Goal: Find specific page/section: Find specific page/section

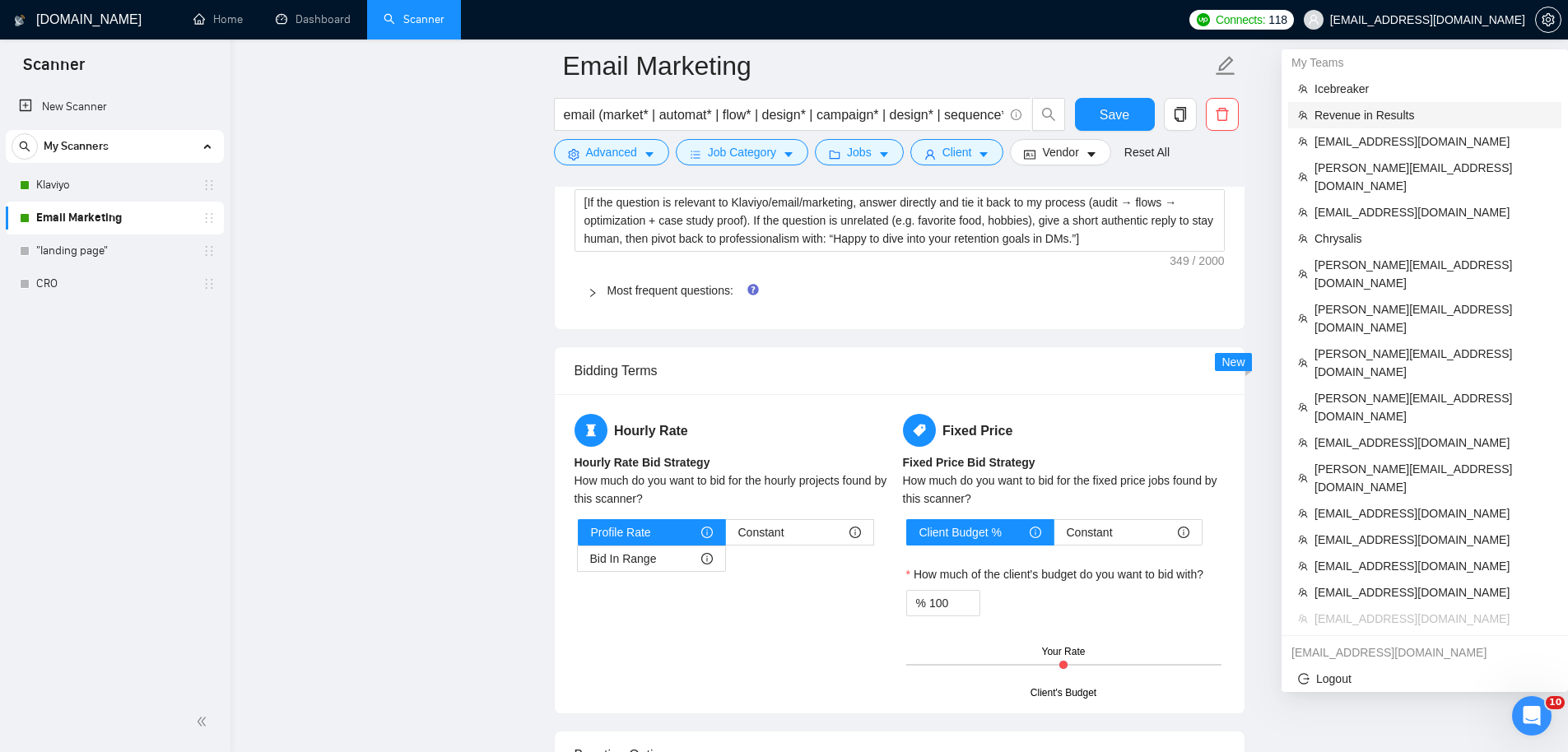
click at [1395, 117] on span "Revenue in Results" at bounding box center [1433, 115] width 237 height 18
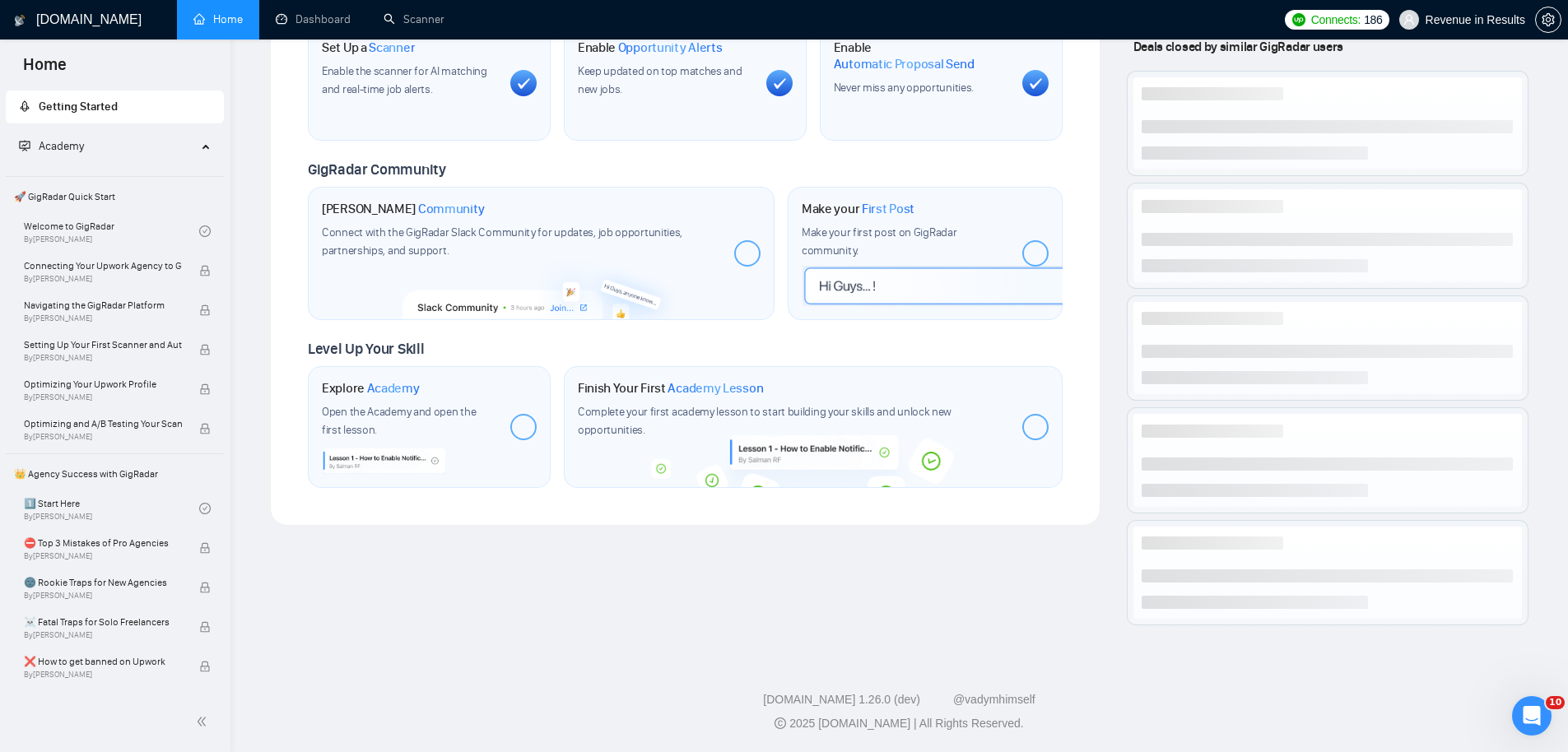
scroll to position [640, 0]
click at [302, 26] on link "Dashboard" at bounding box center [313, 19] width 75 height 14
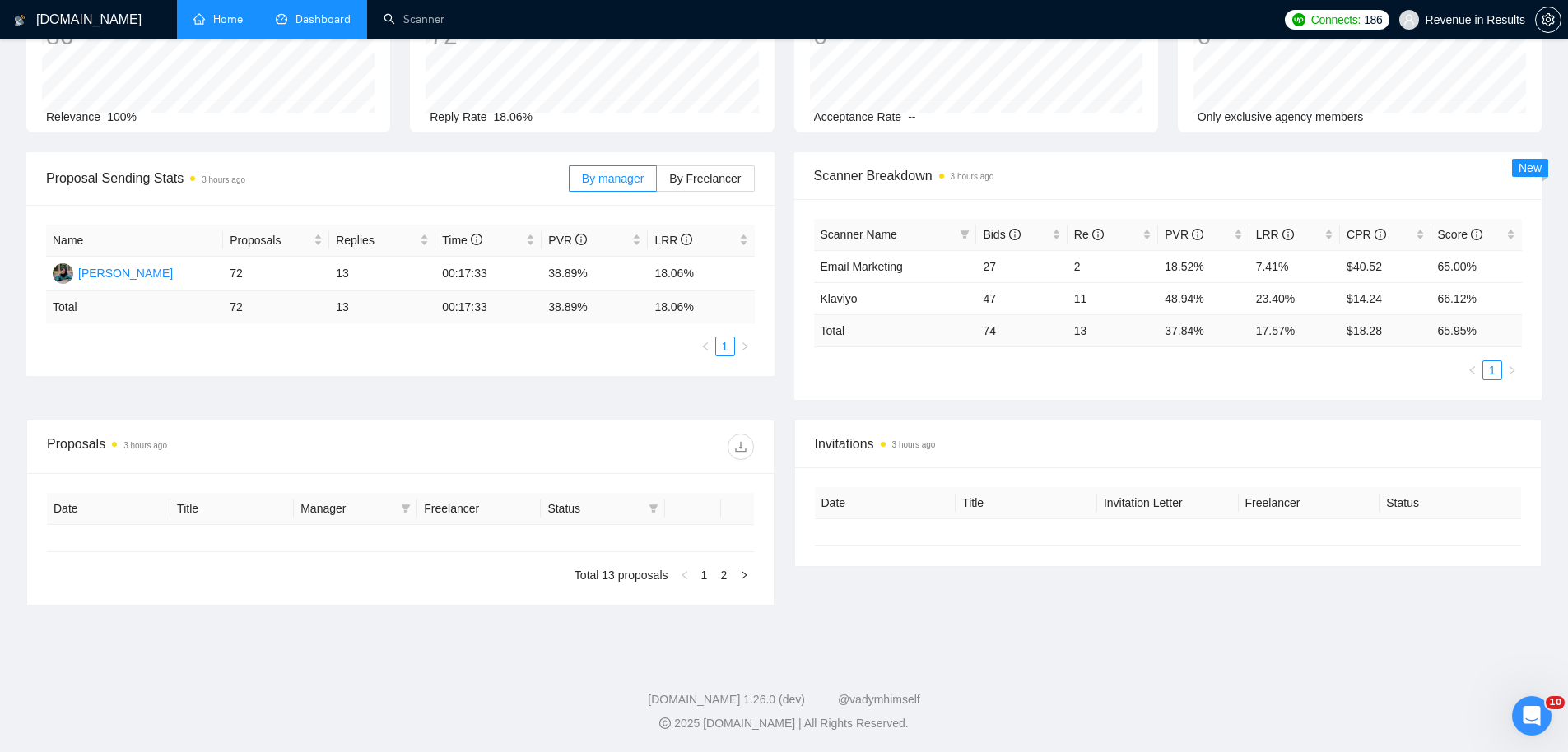
type input "[DATE]"
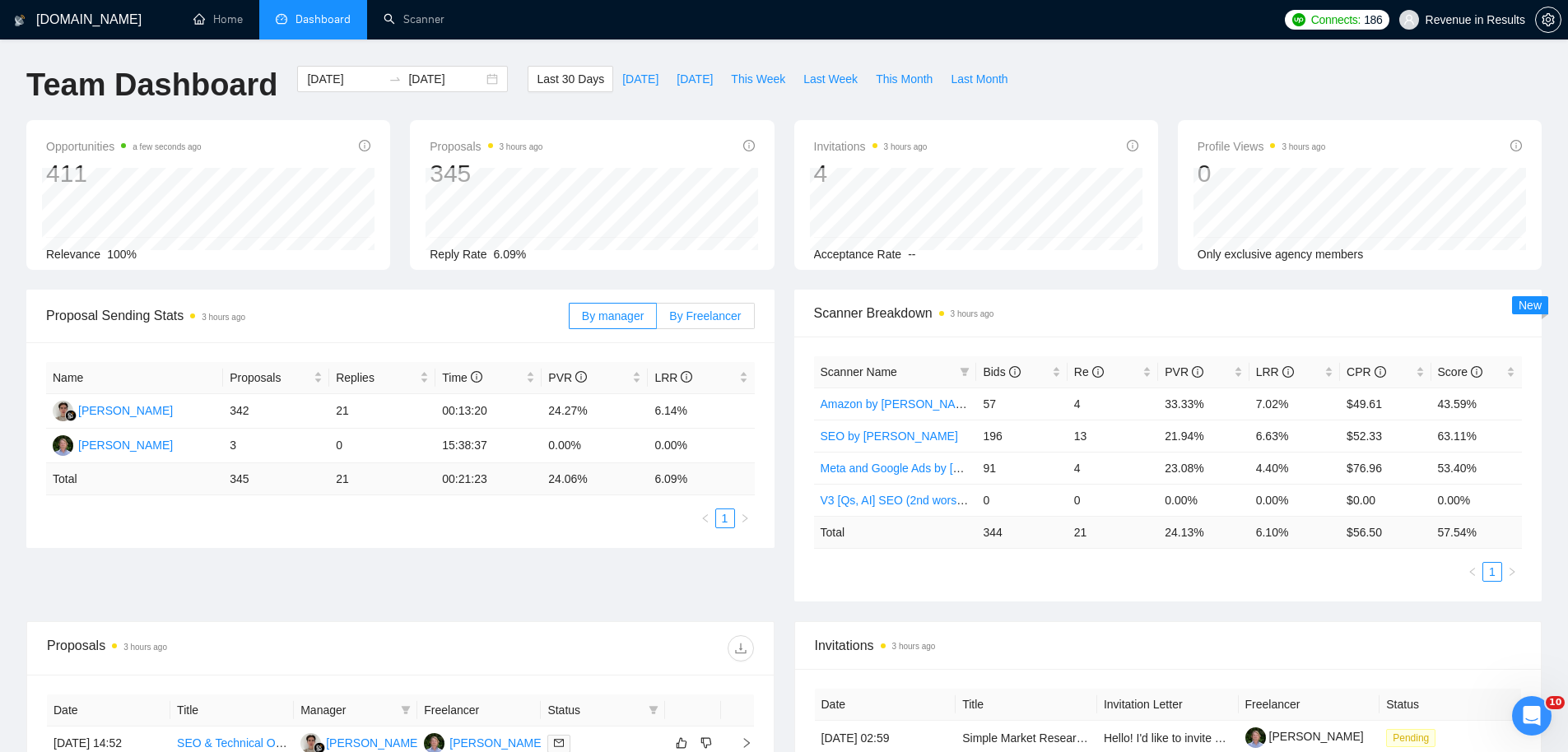
click at [671, 309] on span "By Freelancer" at bounding box center [705, 316] width 72 height 13
click at [657, 320] on input "By Freelancer" at bounding box center [657, 320] width 0 height 0
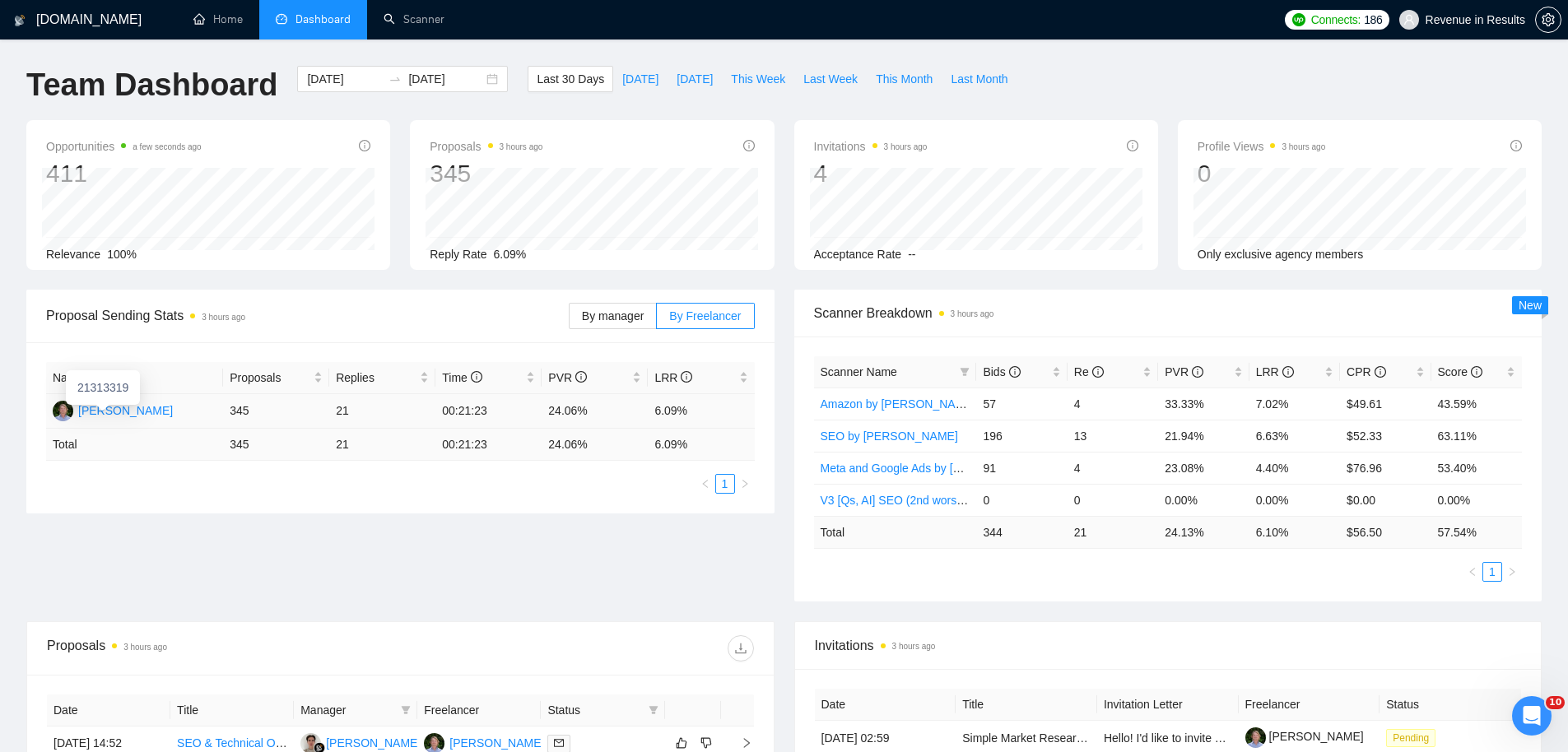
click at [138, 407] on div "[PERSON_NAME]" at bounding box center [126, 410] width 95 height 18
click at [383, 12] on link "Scanner" at bounding box center [413, 19] width 61 height 14
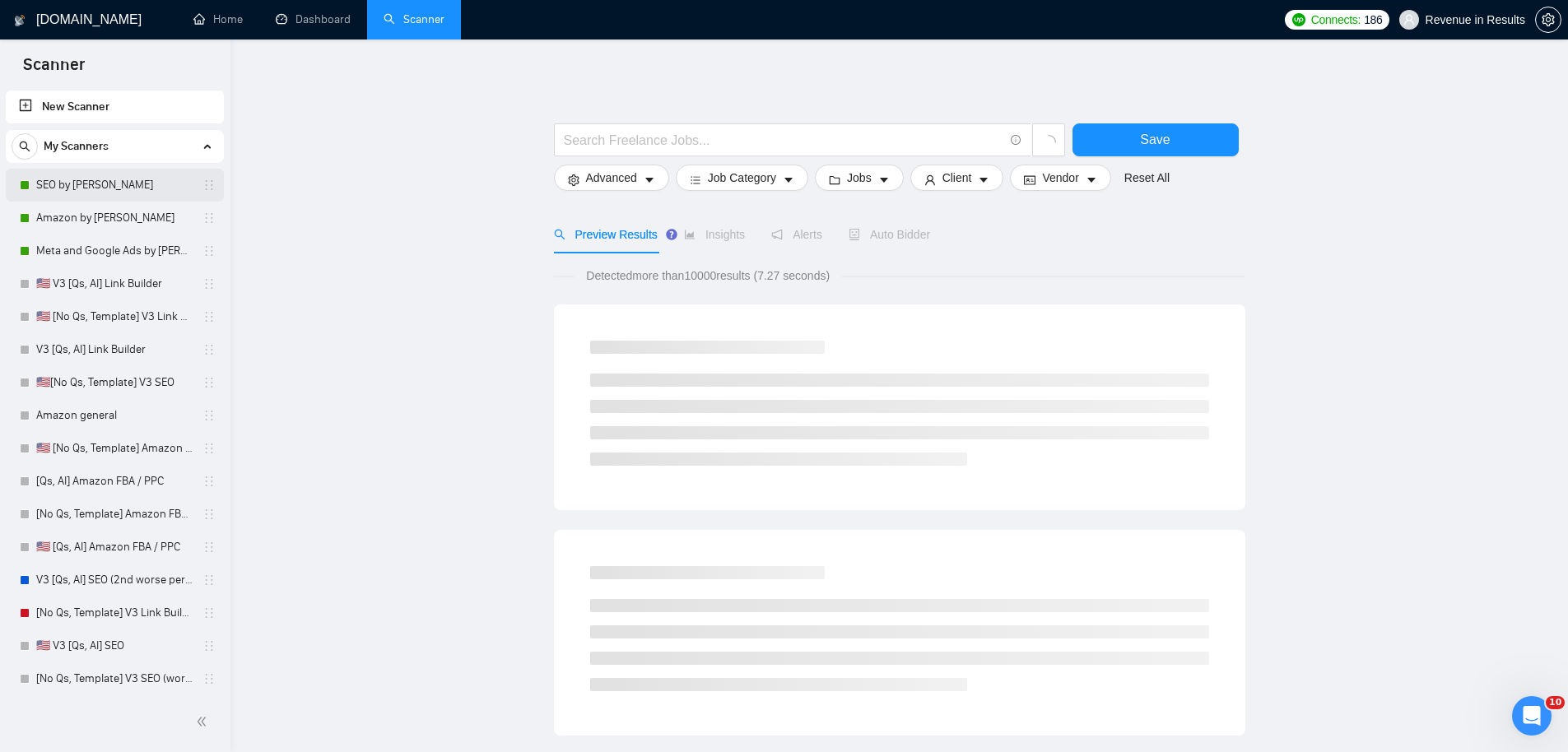
click at [114, 193] on link "SEO by [PERSON_NAME]" at bounding box center [115, 185] width 157 height 33
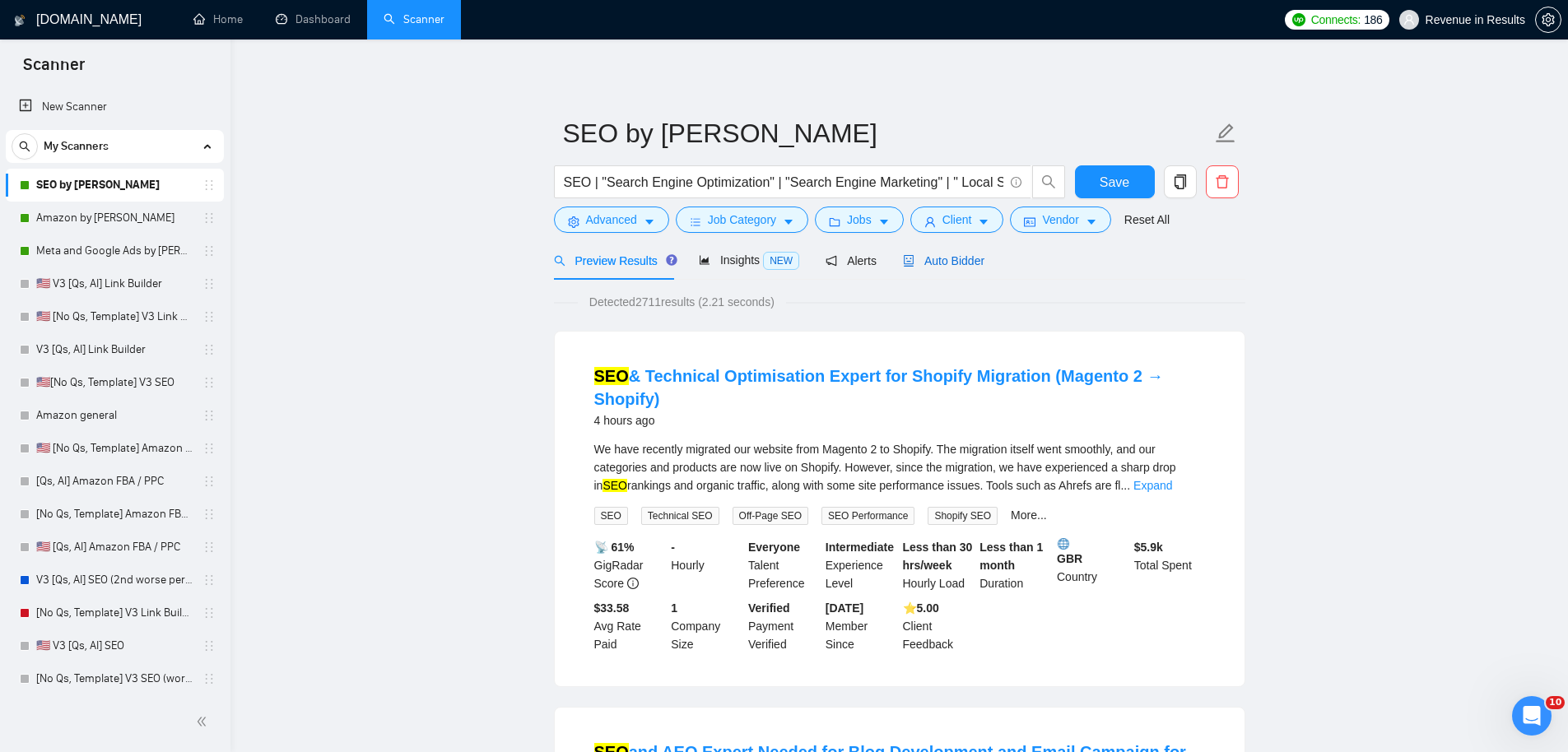
click at [957, 256] on span "Auto Bidder" at bounding box center [943, 261] width 81 height 13
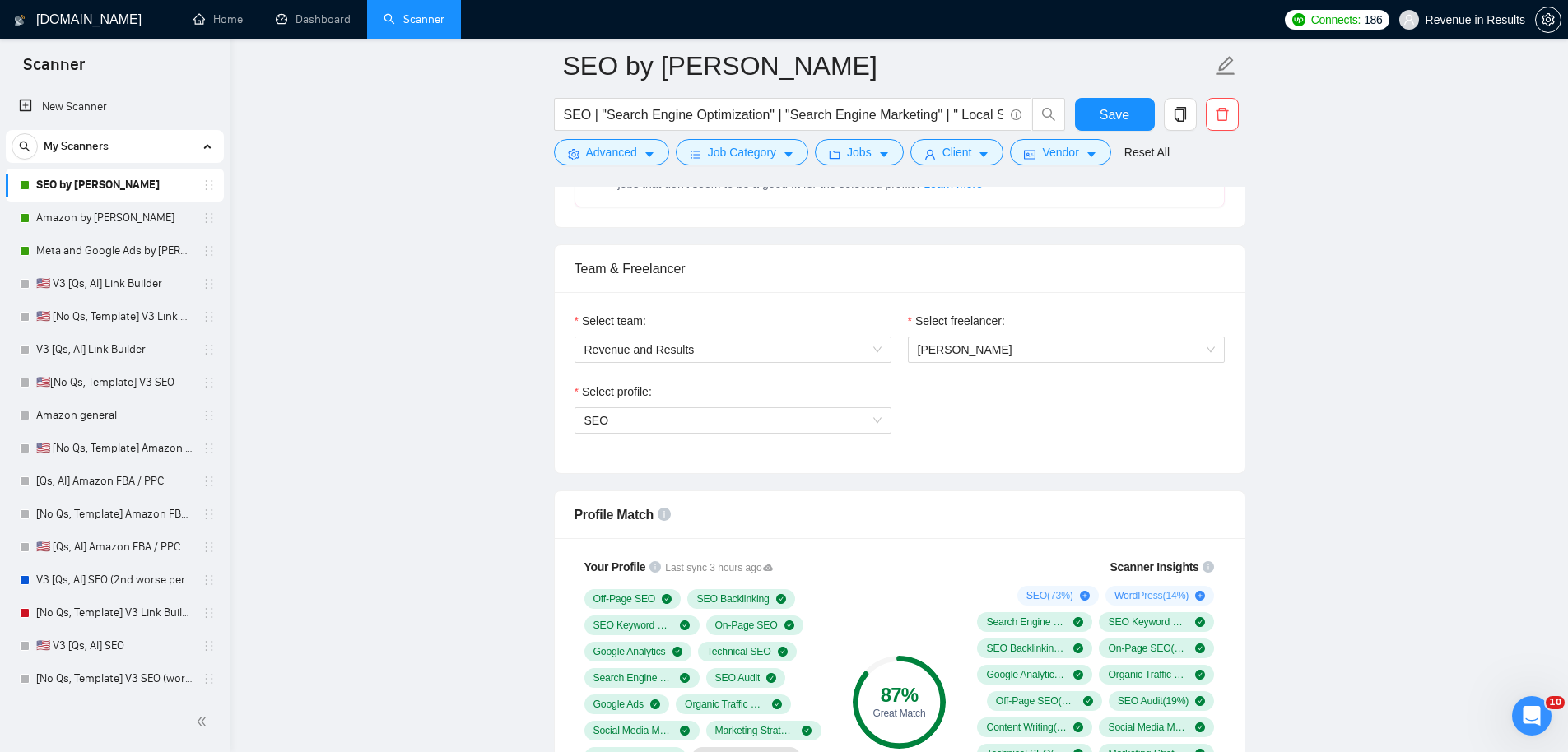
scroll to position [1025, 0]
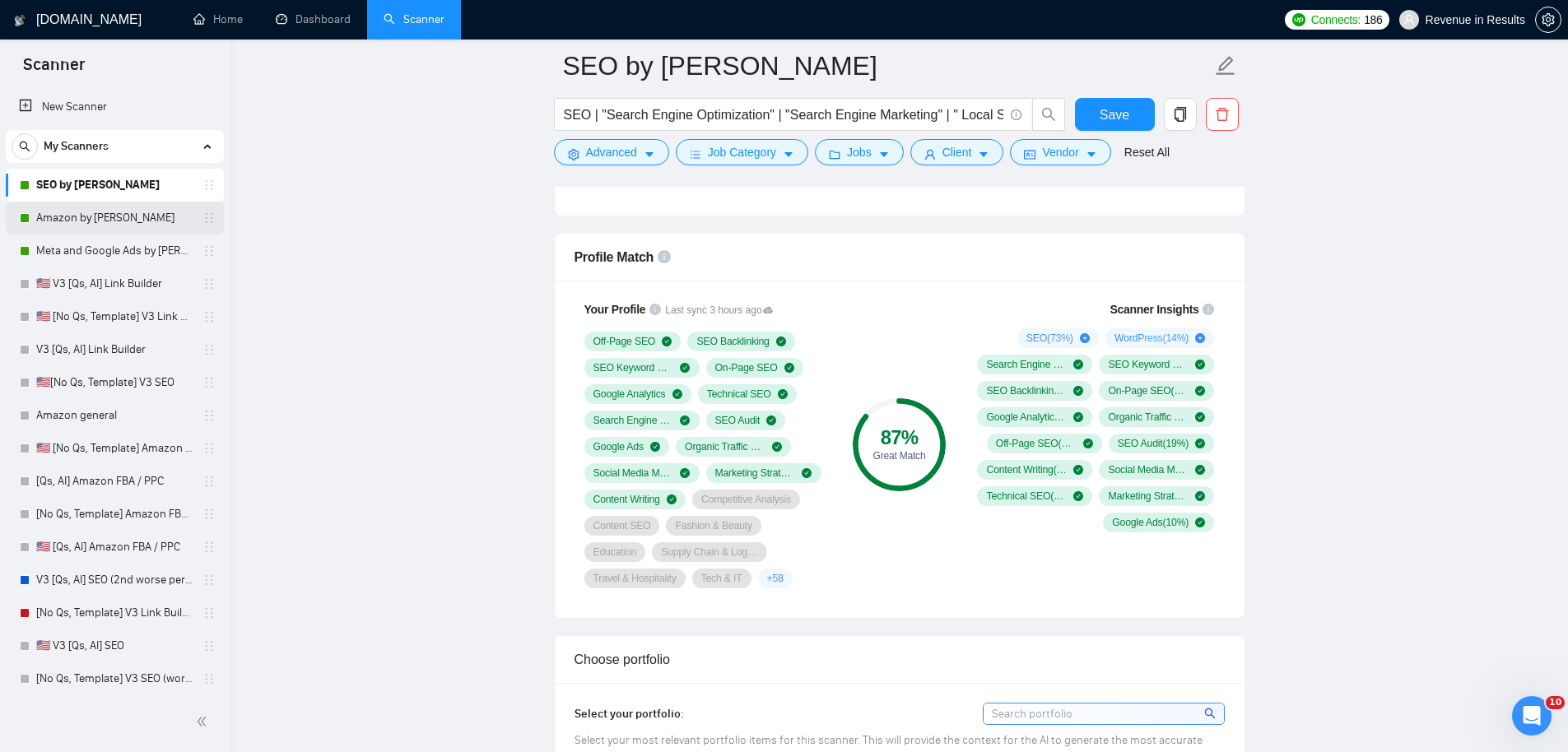
click at [95, 212] on link "Amazon by [PERSON_NAME]" at bounding box center [115, 217] width 157 height 33
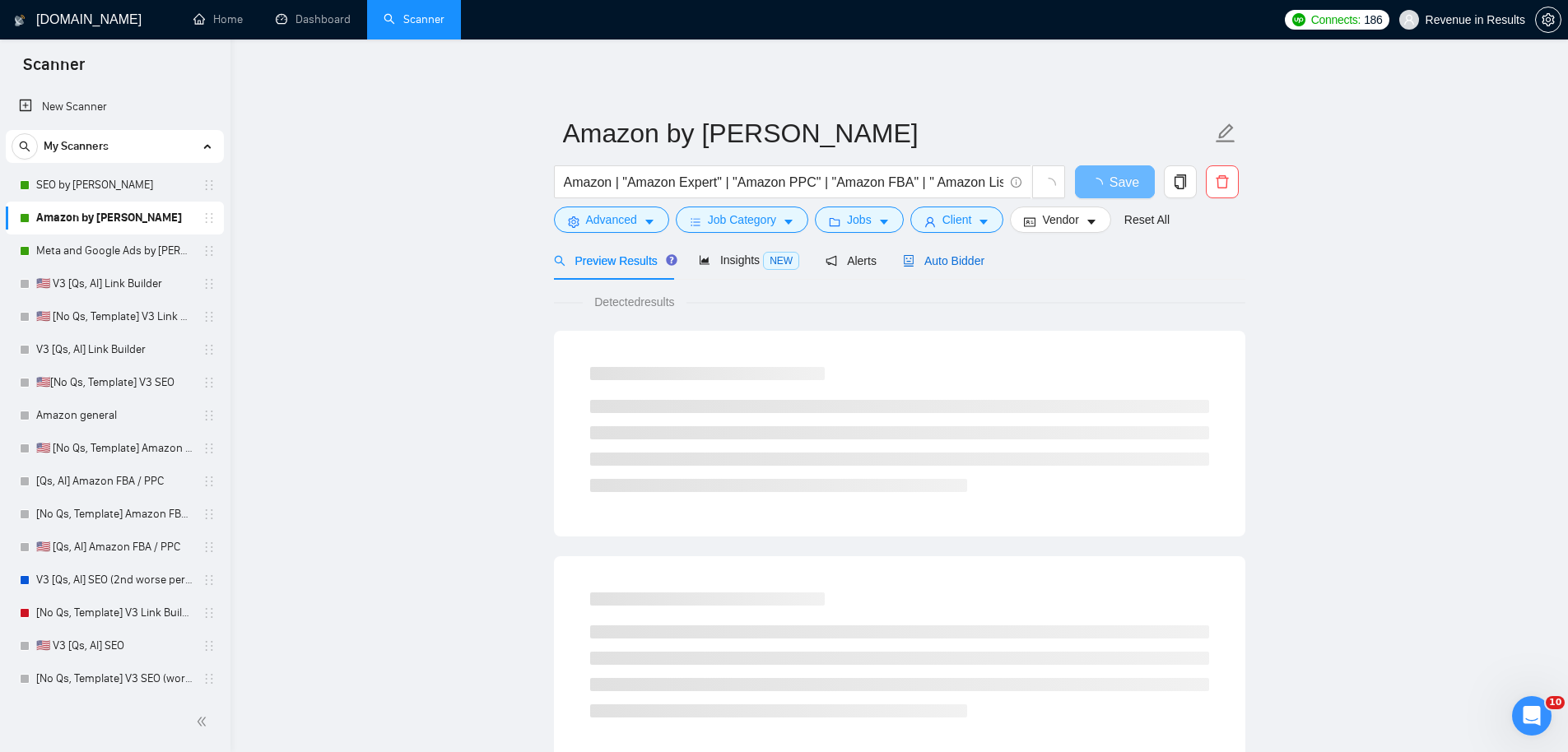
click at [956, 265] on span "Auto Bidder" at bounding box center [943, 261] width 81 height 13
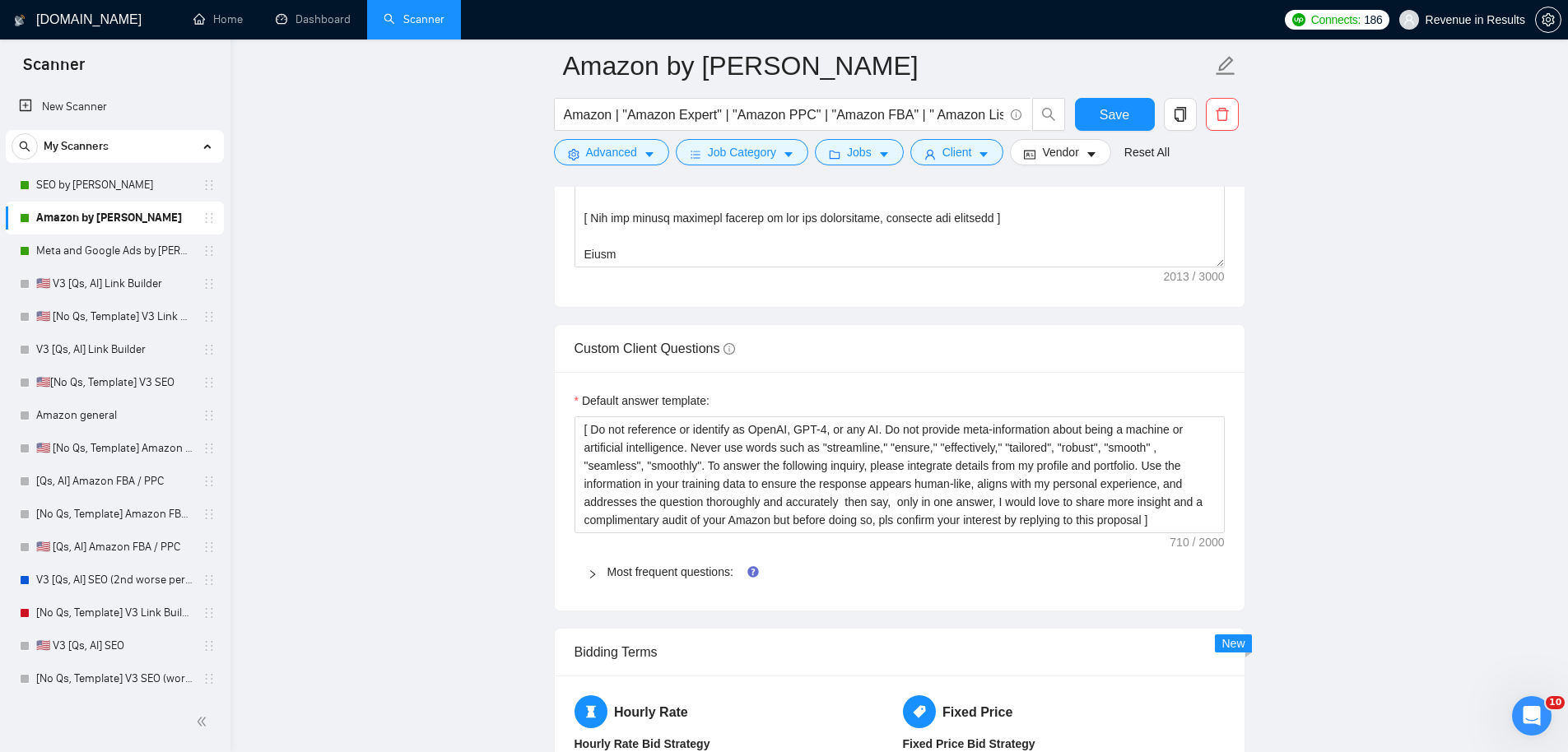
scroll to position [2359, 0]
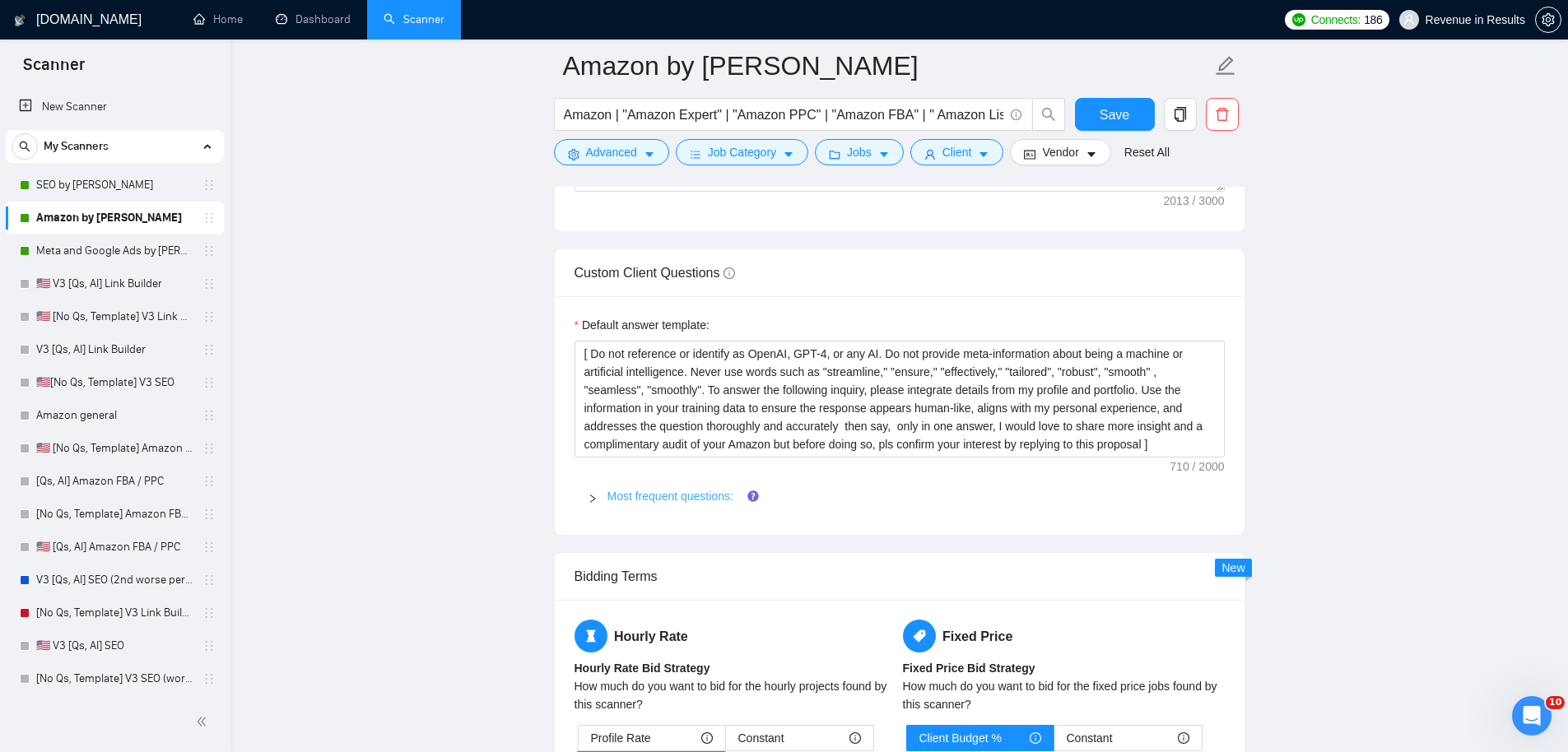
click at [667, 501] on link "Most frequent questions:" at bounding box center [670, 496] width 126 height 13
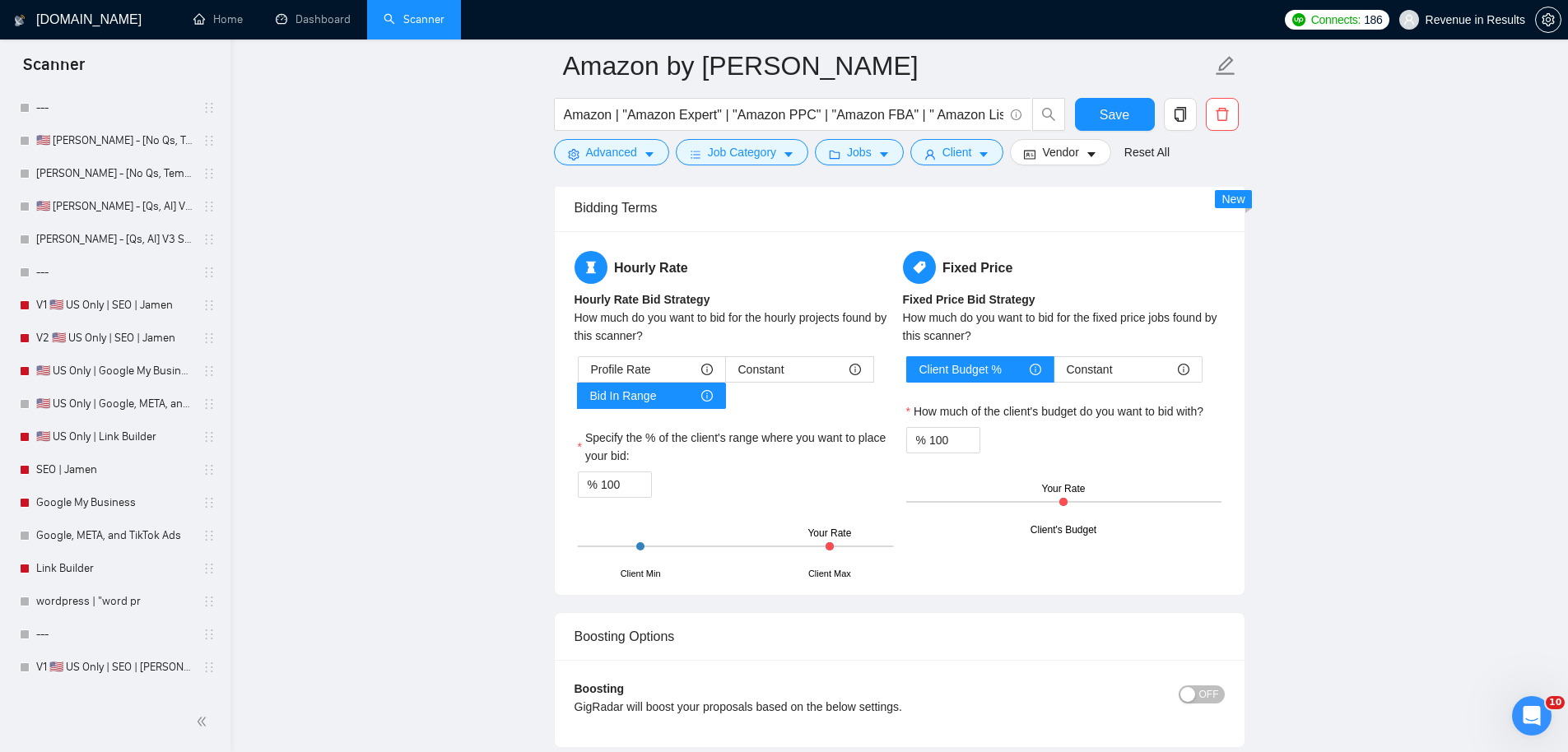
scroll to position [0, 0]
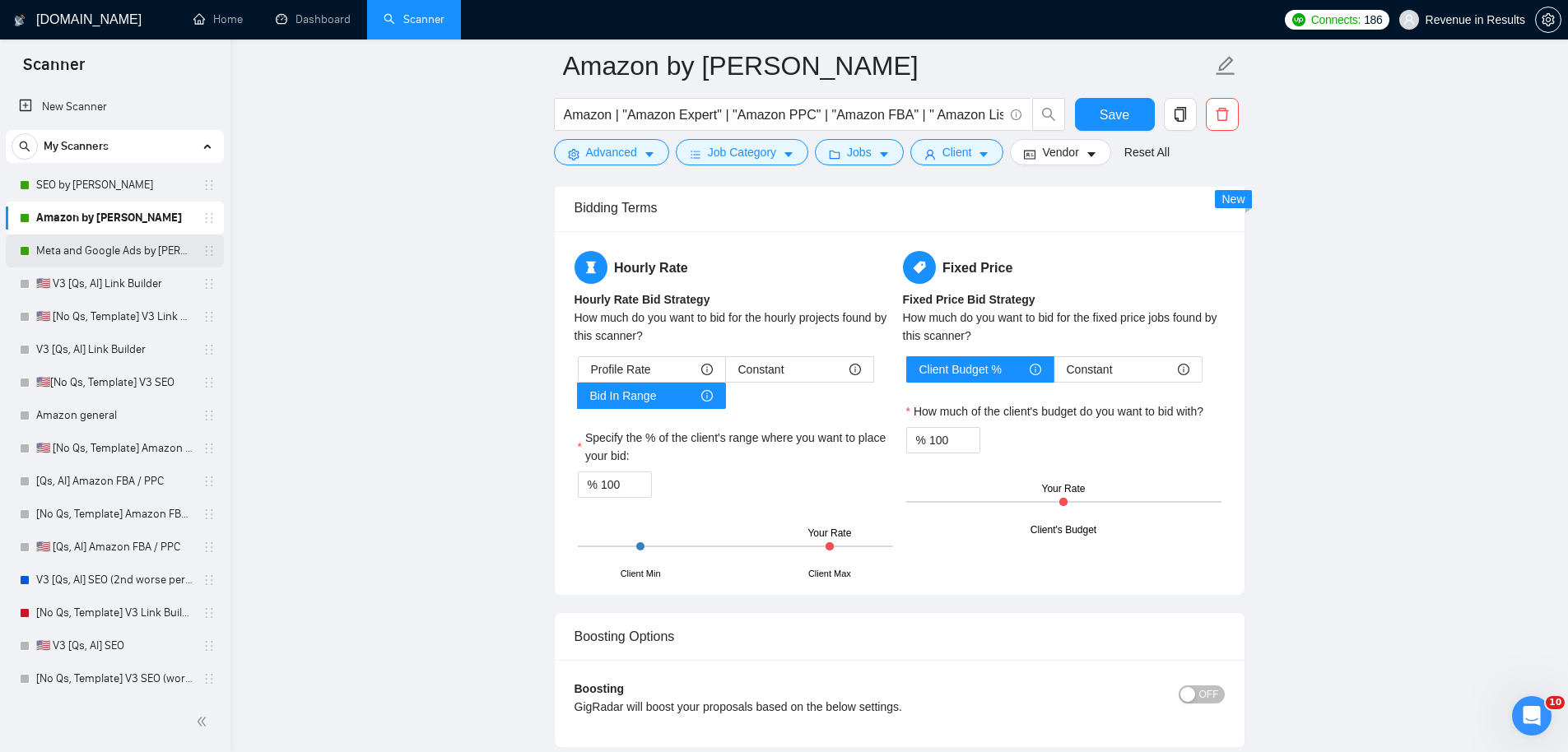
click at [93, 253] on link "Meta and Google Ads by [PERSON_NAME]" at bounding box center [115, 251] width 157 height 33
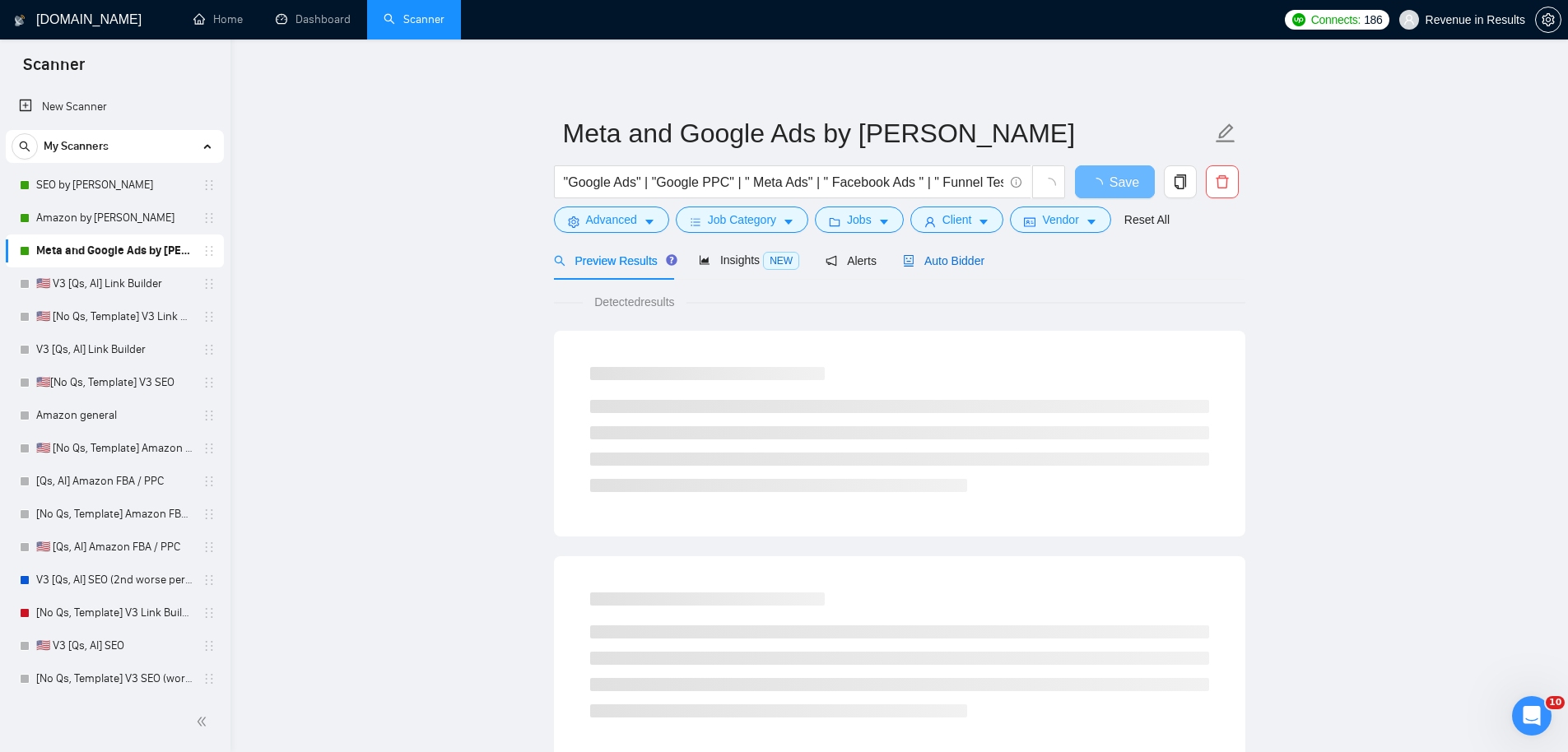
click at [963, 256] on span "Auto Bidder" at bounding box center [943, 261] width 81 height 13
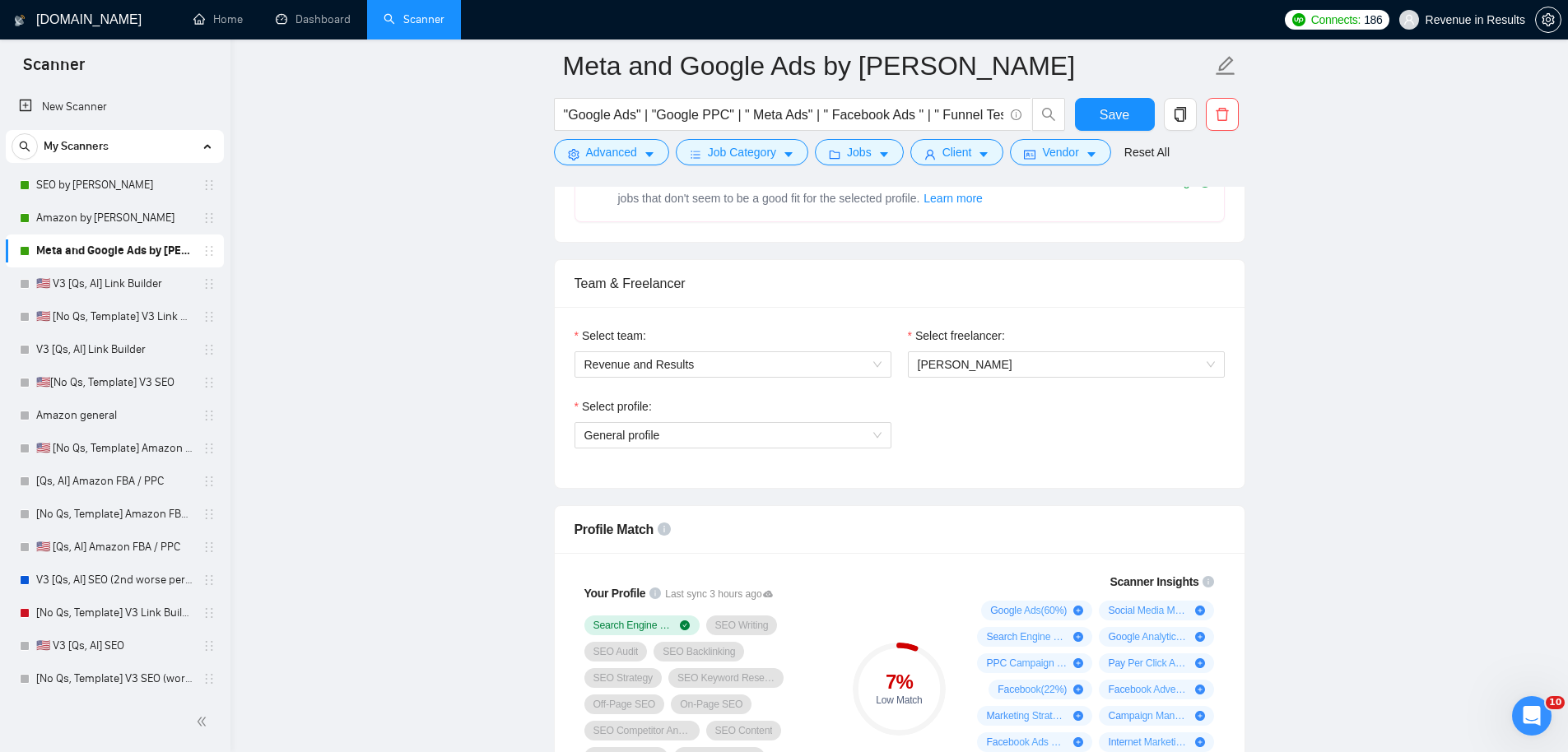
scroll to position [656, 0]
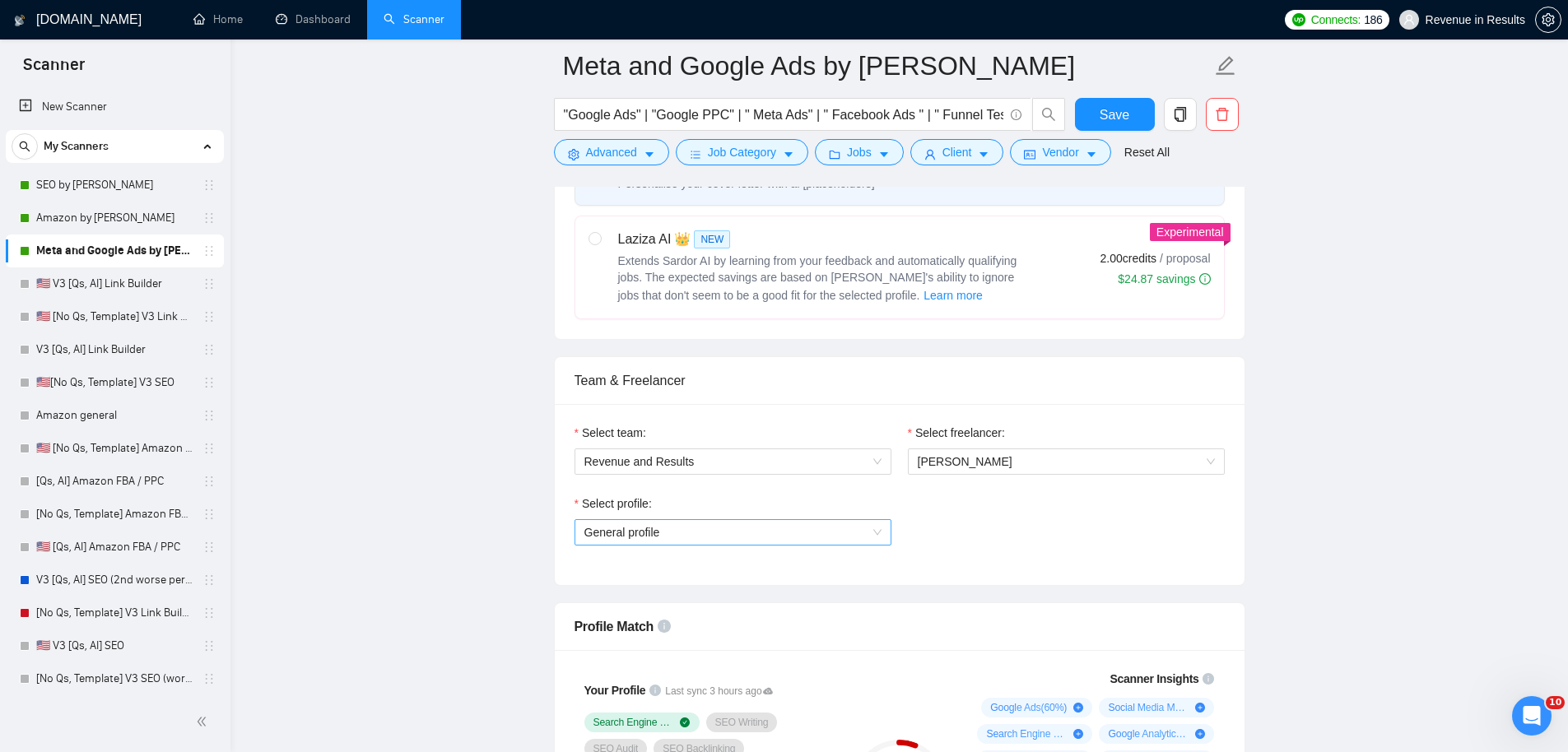
click at [681, 534] on span "General profile" at bounding box center [733, 532] width 297 height 24
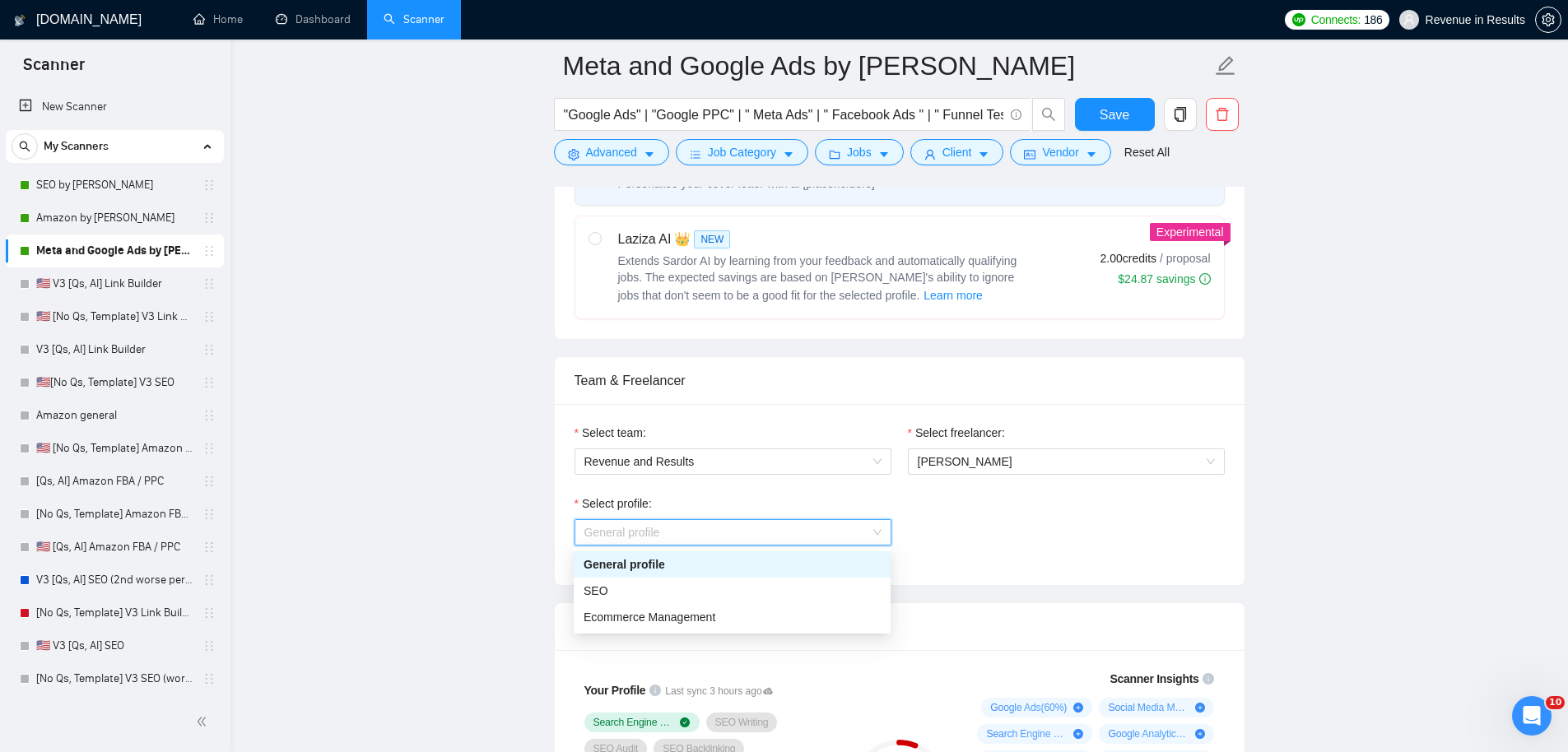
click at [681, 534] on span "General profile" at bounding box center [733, 532] width 297 height 24
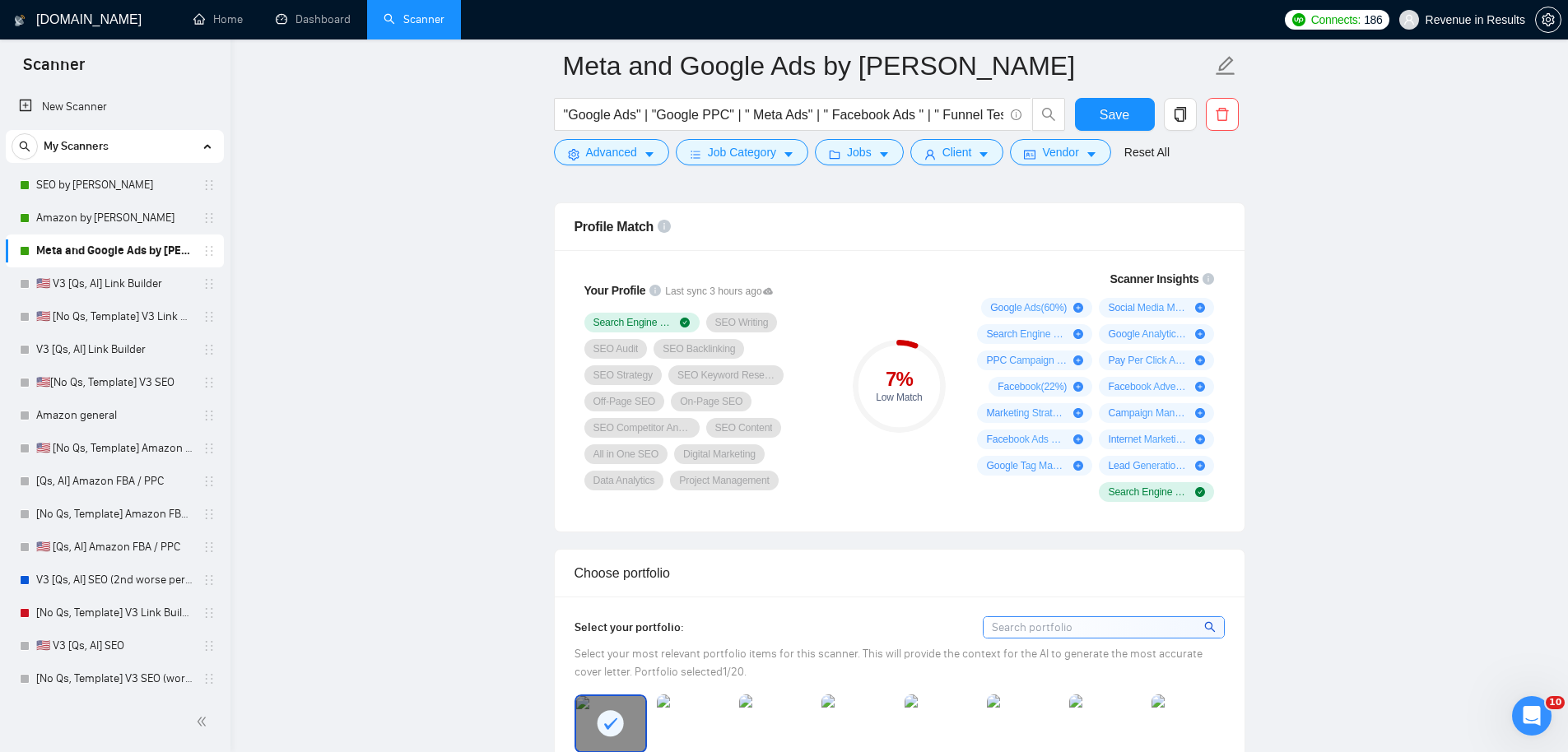
scroll to position [1059, 0]
click at [312, 21] on link "Dashboard" at bounding box center [313, 19] width 75 height 14
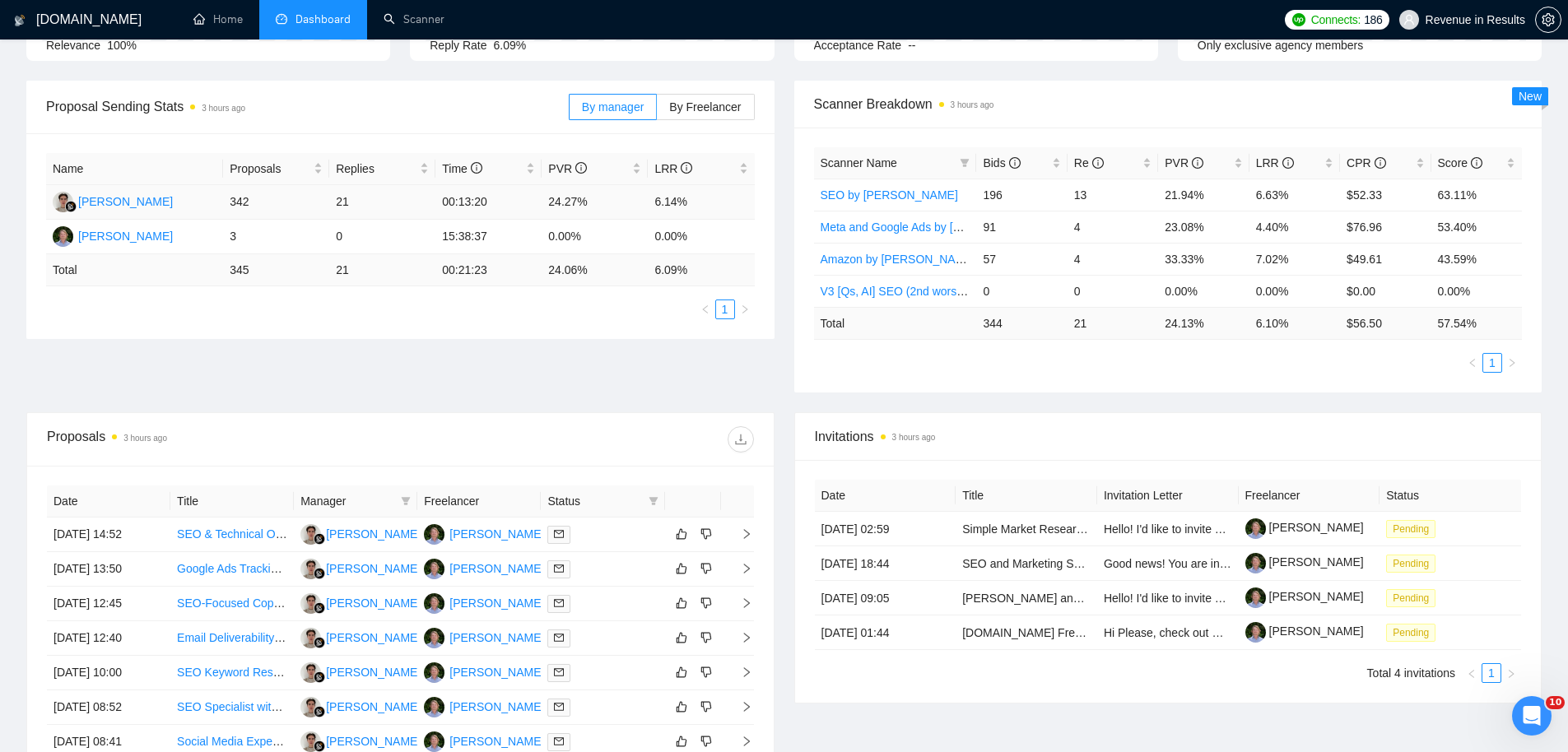
scroll to position [195, 0]
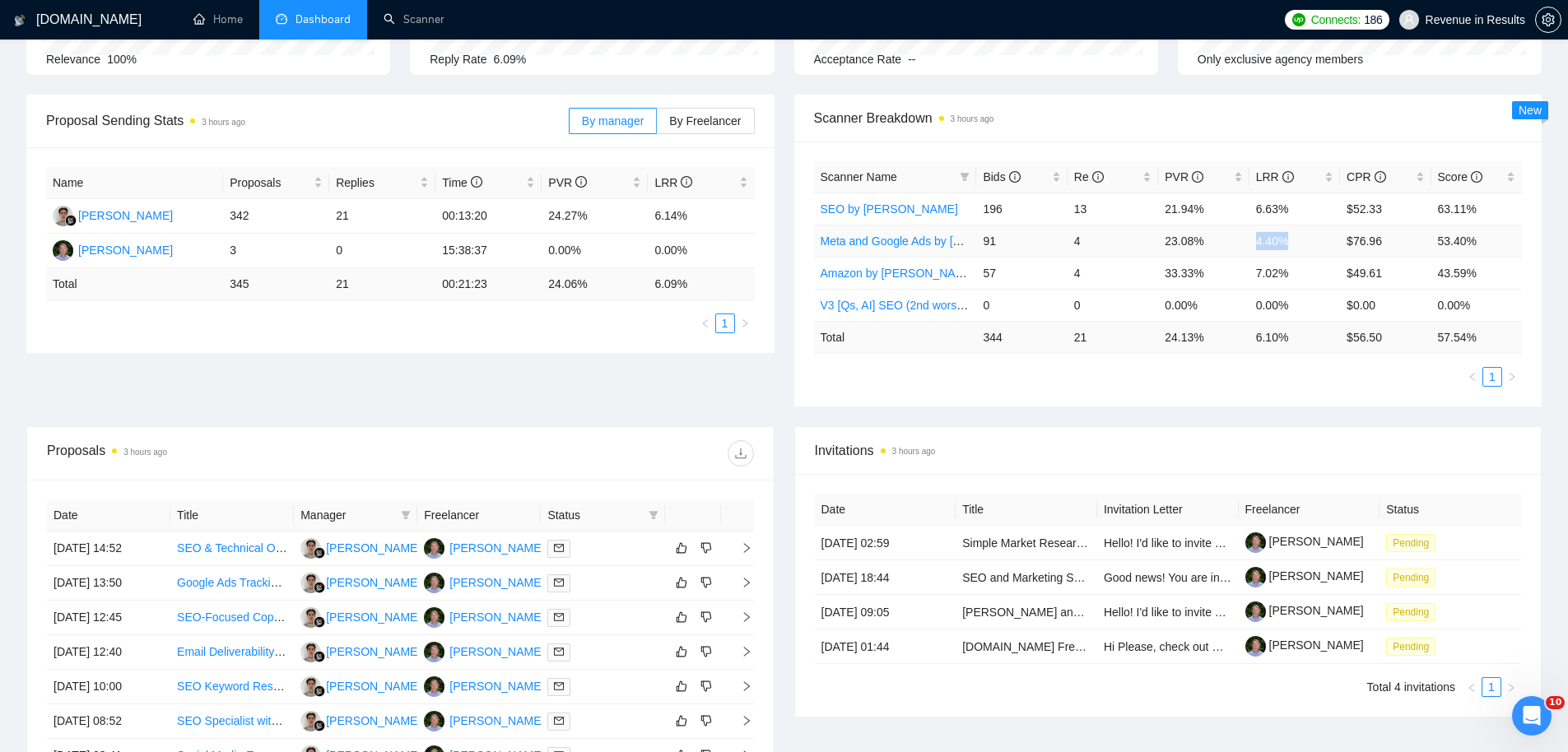
drag, startPoint x: 1251, startPoint y: 240, endPoint x: 1306, endPoint y: 244, distance: 55.1
click at [1306, 244] on td "4.40%" at bounding box center [1294, 240] width 90 height 32
copy td "4.40%"
click at [419, 17] on link "Scanner" at bounding box center [413, 19] width 61 height 14
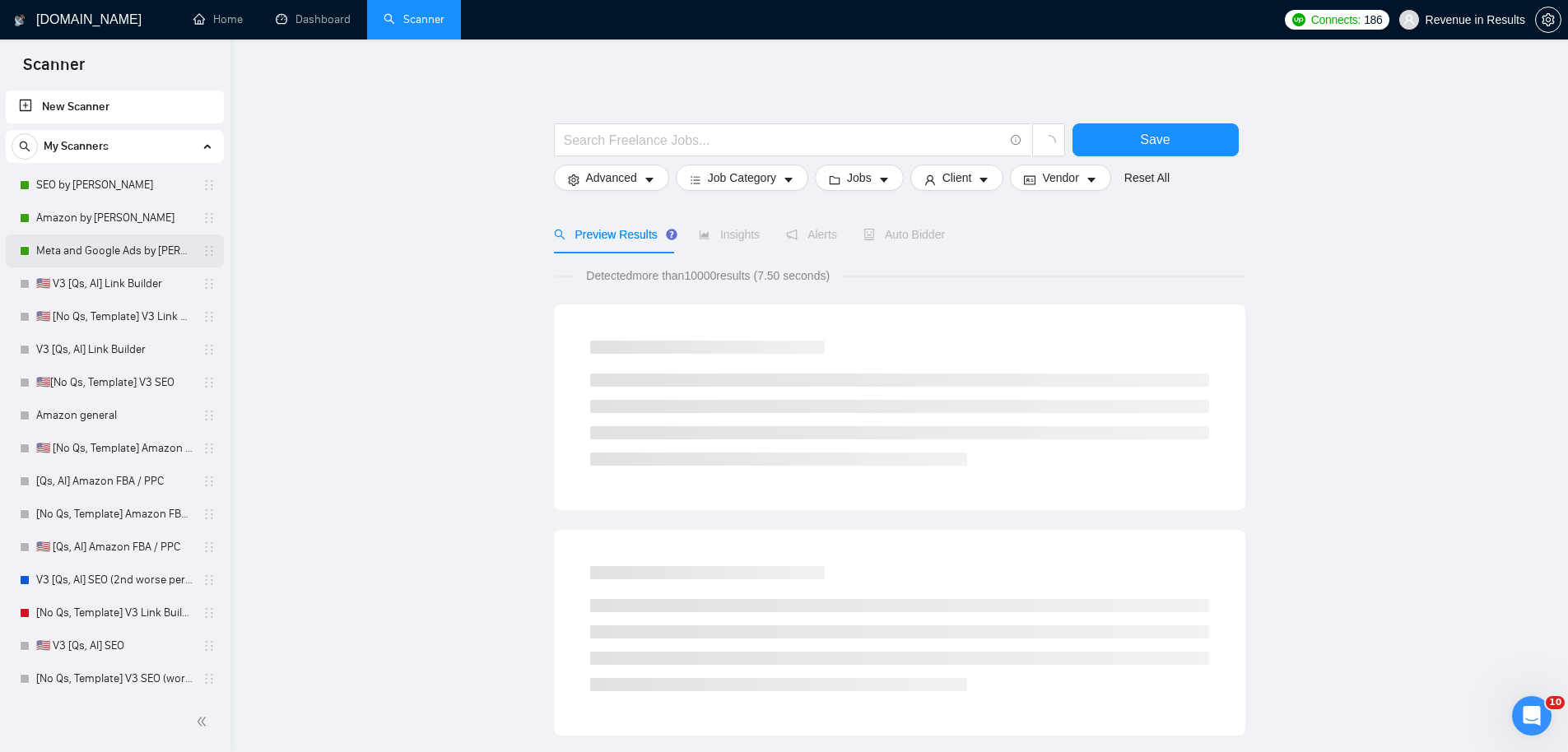
click at [108, 253] on link "Meta and Google Ads by [PERSON_NAME]" at bounding box center [115, 251] width 157 height 33
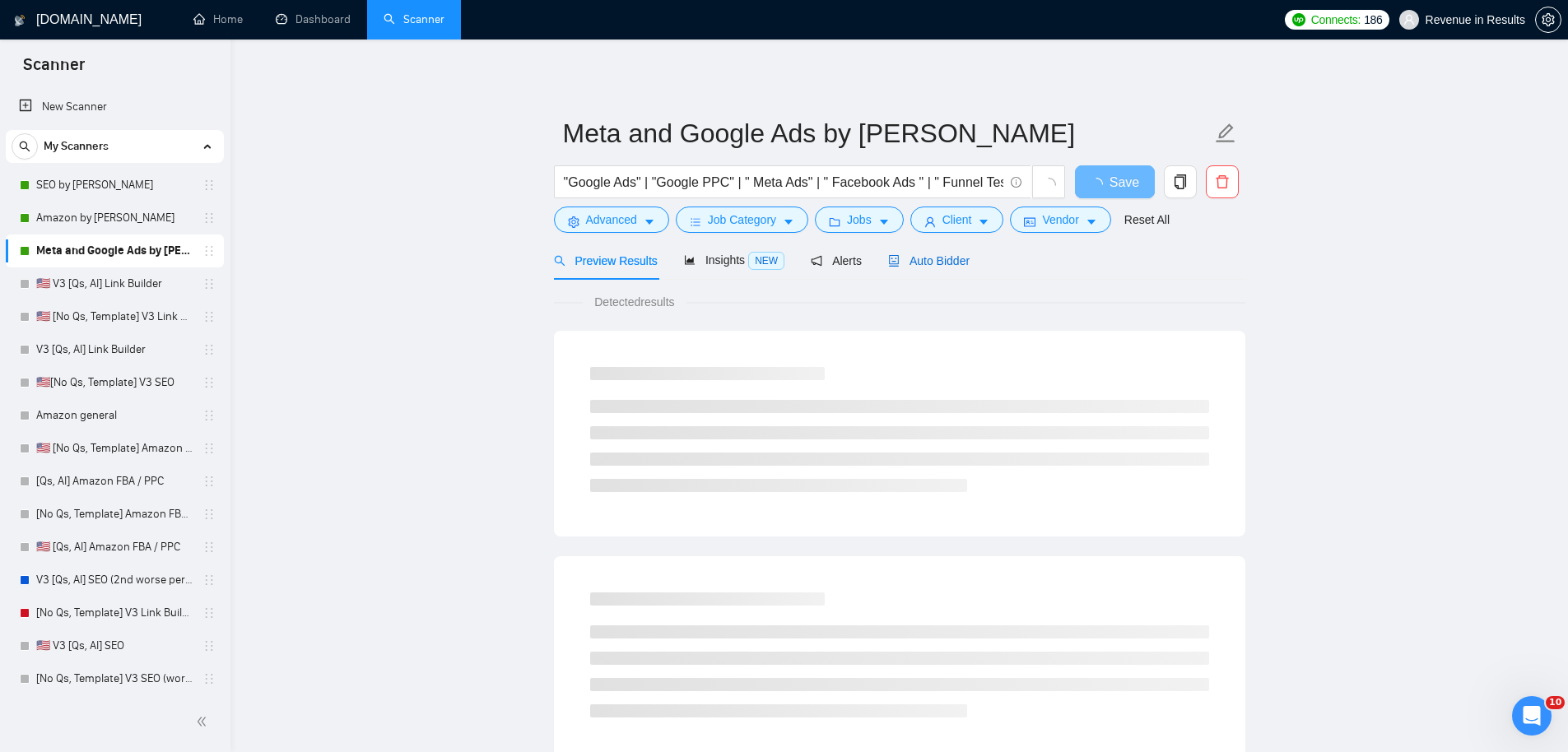
click at [949, 264] on span "Auto Bidder" at bounding box center [928, 261] width 81 height 13
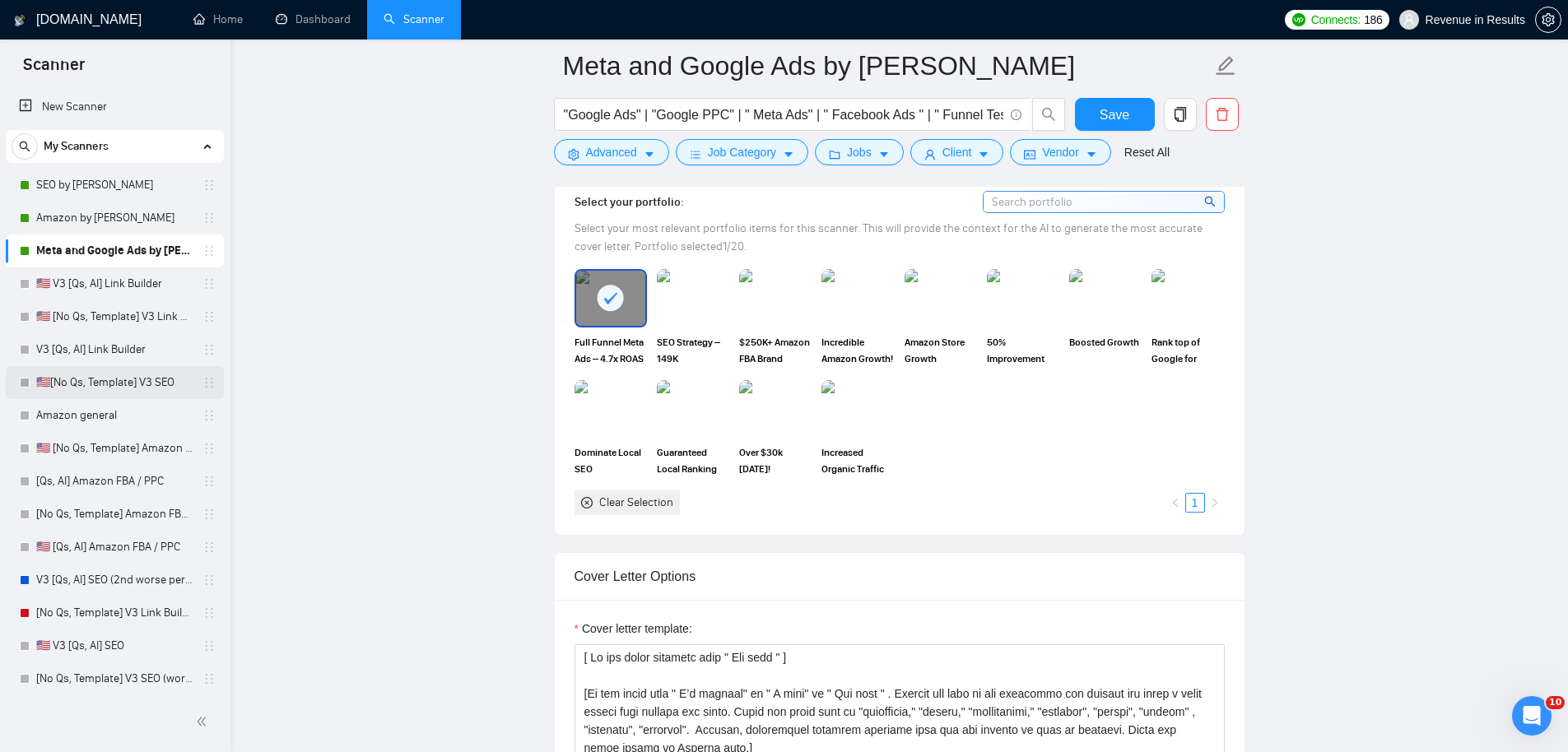
scroll to position [1482, 0]
click at [97, 215] on link "Amazon by [PERSON_NAME]" at bounding box center [115, 217] width 157 height 33
